Goal: Book appointment/travel/reservation

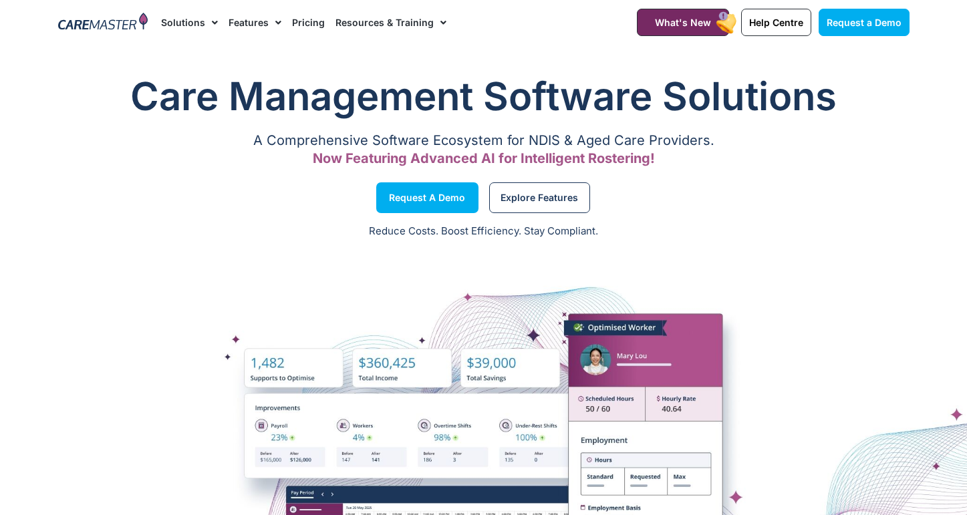
click at [293, 21] on link "Pricing" at bounding box center [308, 22] width 33 height 45
